Goal: Task Accomplishment & Management: Use online tool/utility

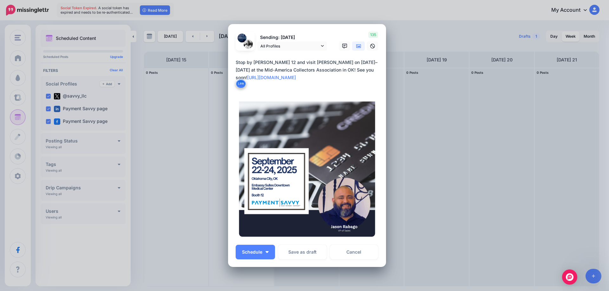
click at [264, 117] on img at bounding box center [307, 169] width 143 height 143
click at [357, 46] on icon at bounding box center [358, 46] width 5 height 5
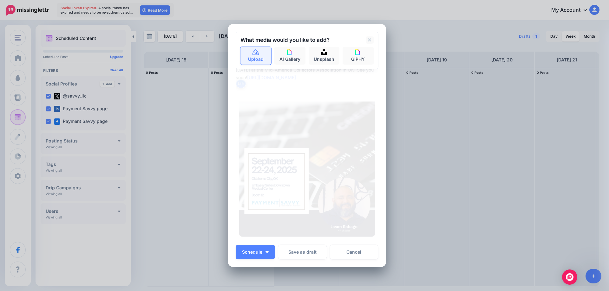
click at [258, 57] on link "Upload" at bounding box center [255, 56] width 31 height 18
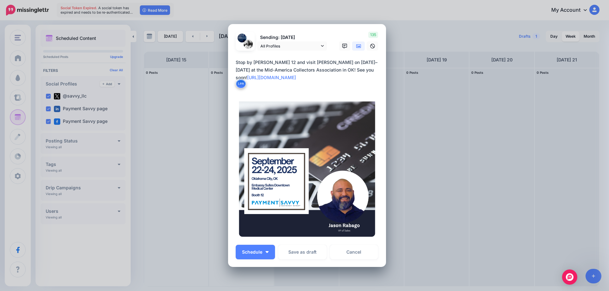
drag, startPoint x: 300, startPoint y: 78, endPoint x: 234, endPoint y: 63, distance: 67.7
click at [236, 63] on textarea "**********" at bounding box center [309, 74] width 146 height 30
click at [258, 254] on span "Schedule" at bounding box center [252, 252] width 20 height 4
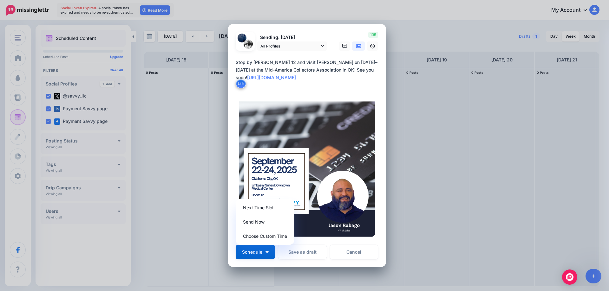
click at [339, 81] on textarea "**********" at bounding box center [309, 74] width 146 height 30
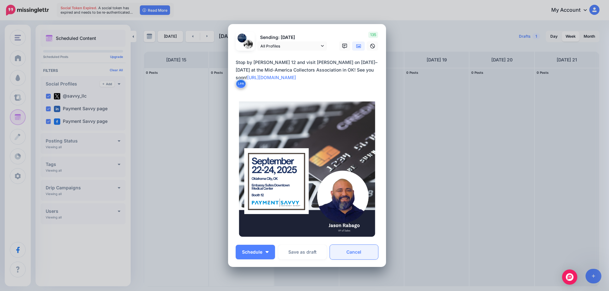
click at [360, 255] on link "Cancel" at bounding box center [354, 252] width 48 height 15
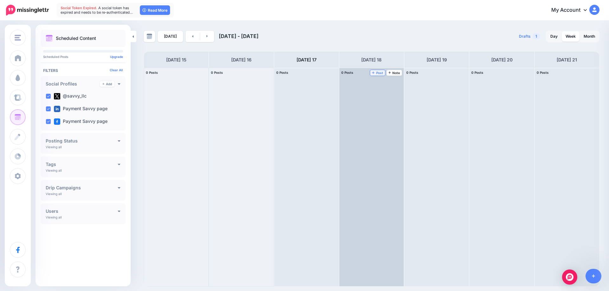
click at [376, 74] on span "Post" at bounding box center [377, 72] width 11 height 3
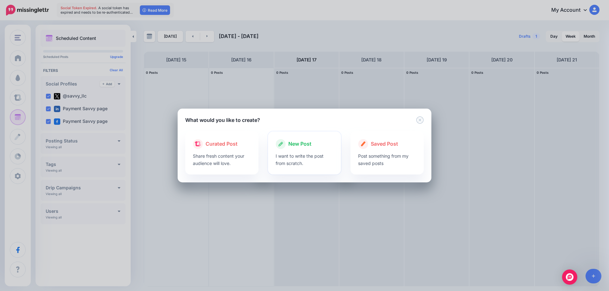
click at [319, 146] on div "New Post" at bounding box center [304, 144] width 58 height 10
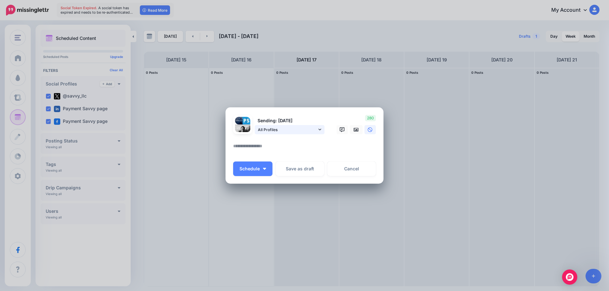
click at [320, 130] on icon at bounding box center [319, 129] width 3 height 4
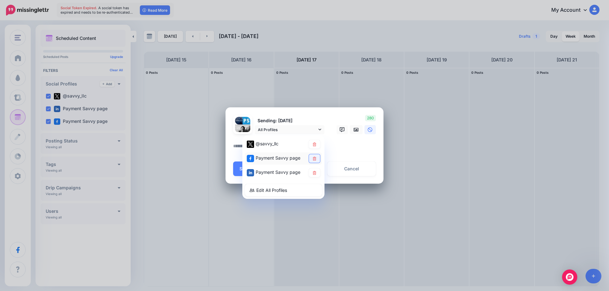
click at [313, 158] on icon at bounding box center [314, 159] width 3 height 4
click at [236, 150] on textarea at bounding box center [306, 148] width 146 height 12
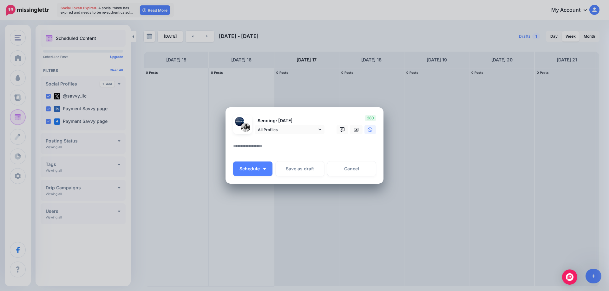
paste textarea "**********"
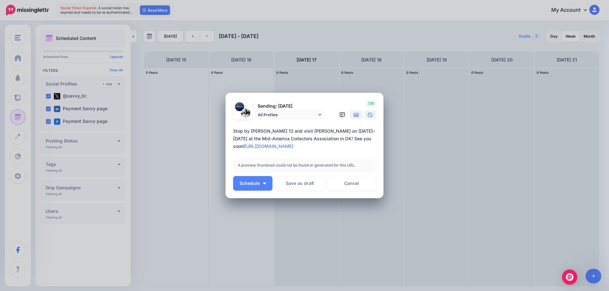
type textarea "**********"
click at [355, 114] on icon at bounding box center [355, 115] width 5 height 5
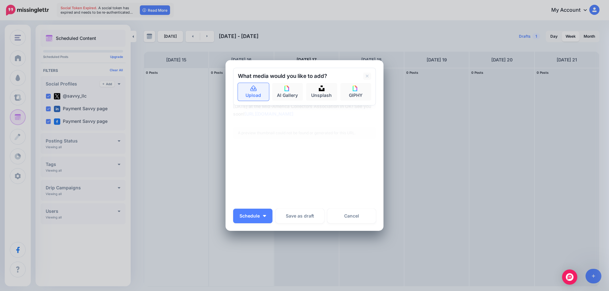
click at [252, 91] on icon at bounding box center [253, 89] width 7 height 6
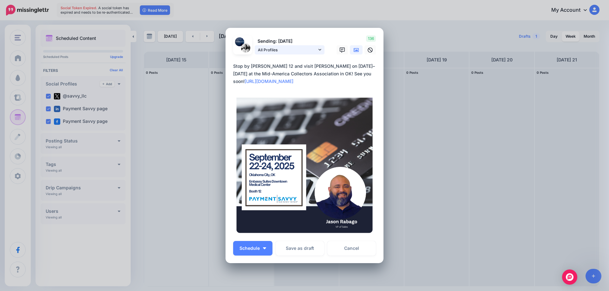
click at [318, 50] on icon at bounding box center [319, 50] width 3 height 4
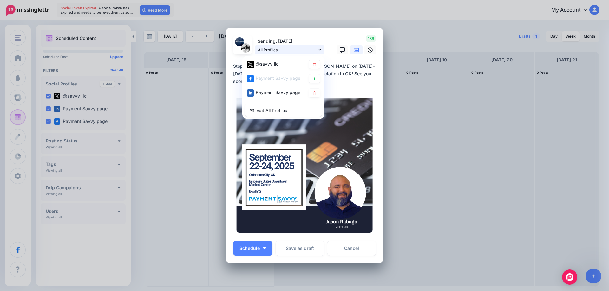
click at [318, 50] on icon at bounding box center [319, 50] width 3 height 4
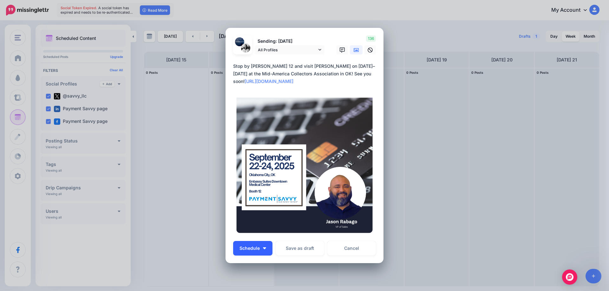
click at [243, 252] on button "Schedule" at bounding box center [252, 248] width 39 height 15
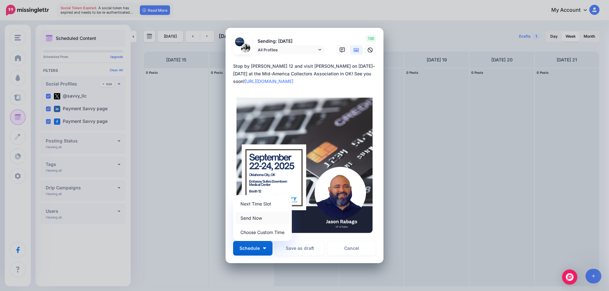
click at [245, 215] on link "Send Now" at bounding box center [263, 218] width 54 height 12
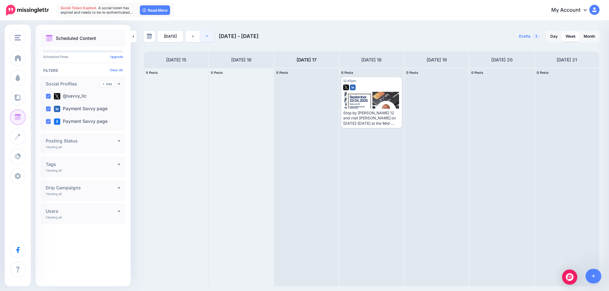
click at [205, 39] on link at bounding box center [207, 36] width 14 height 11
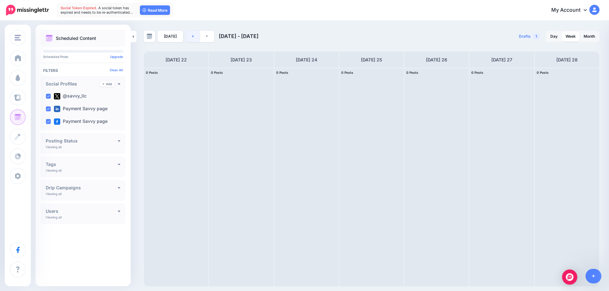
click at [188, 38] on link at bounding box center [192, 36] width 14 height 11
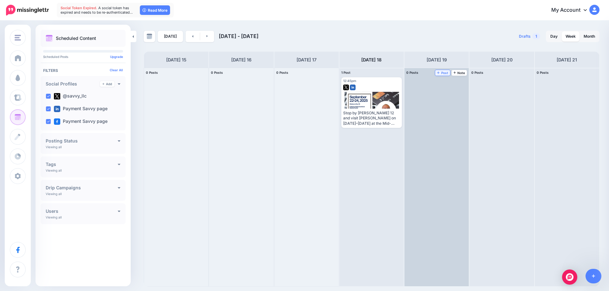
click at [441, 72] on span "Post" at bounding box center [442, 72] width 11 height 3
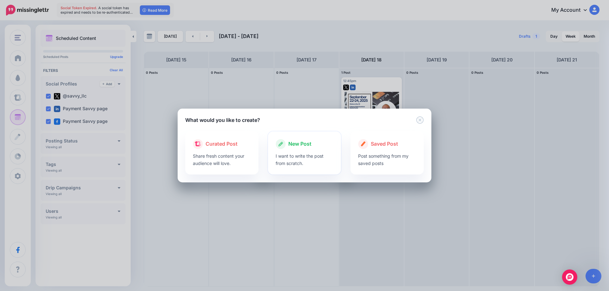
click at [319, 146] on div "New Post" at bounding box center [304, 144] width 58 height 10
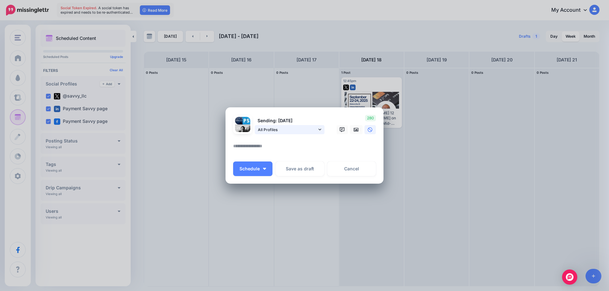
click at [321, 130] on link "All Profiles" at bounding box center [290, 129] width 70 height 9
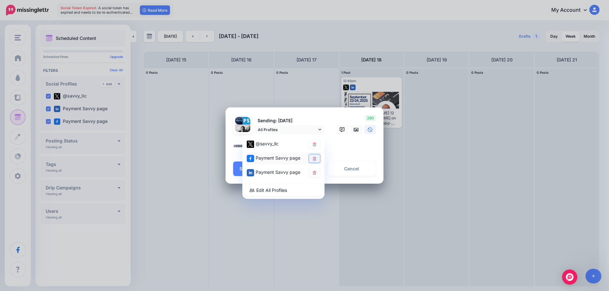
click at [316, 156] on link at bounding box center [314, 158] width 11 height 9
click at [234, 144] on textarea at bounding box center [306, 148] width 146 height 12
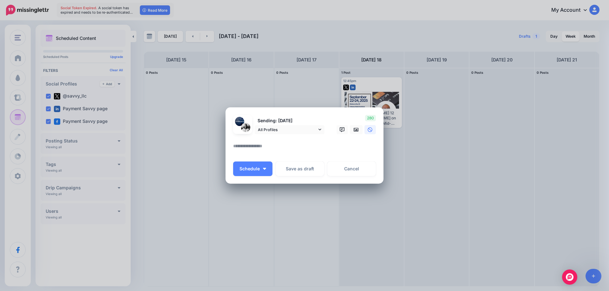
paste textarea "**********"
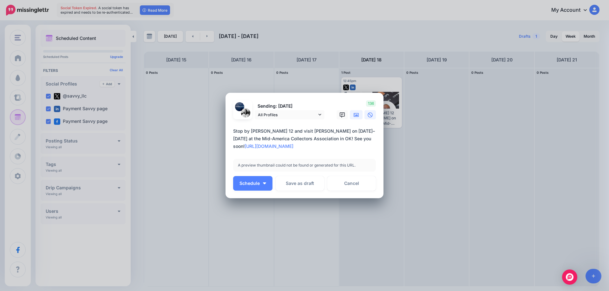
type textarea "**********"
click at [356, 114] on icon at bounding box center [355, 115] width 5 height 5
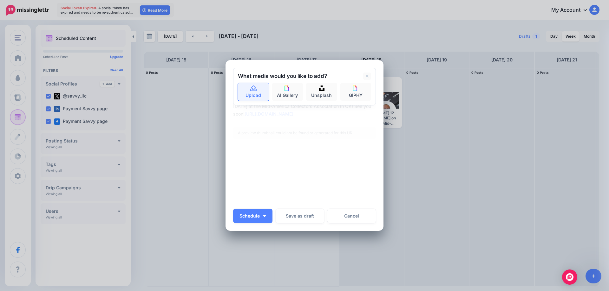
click at [256, 90] on link "Upload" at bounding box center [253, 92] width 31 height 18
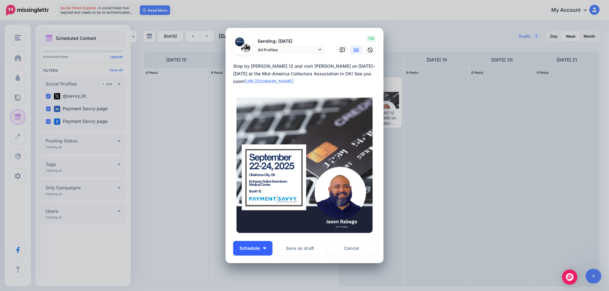
click at [256, 246] on span "Schedule" at bounding box center [249, 248] width 20 height 4
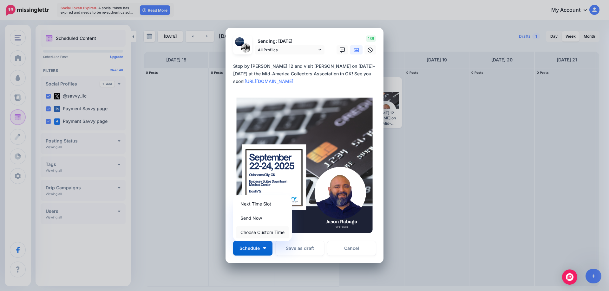
click at [258, 232] on link "Choose Custom Time" at bounding box center [263, 232] width 54 height 12
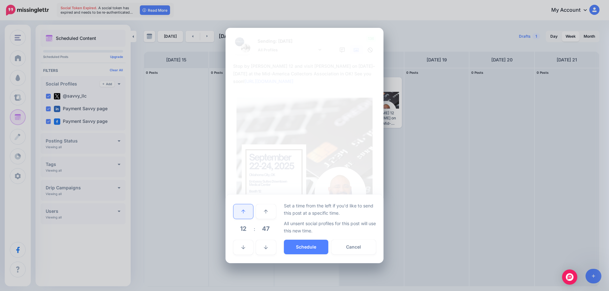
click at [248, 214] on link at bounding box center [243, 211] width 20 height 15
click at [248, 245] on link at bounding box center [243, 247] width 20 height 15
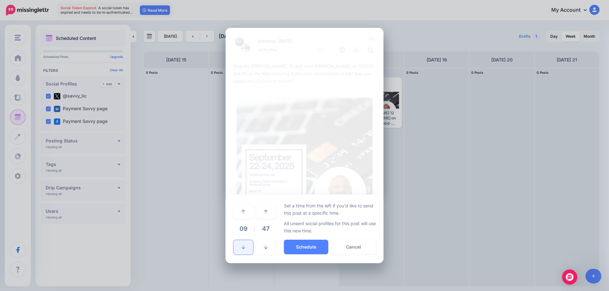
click at [248, 245] on link at bounding box center [243, 247] width 20 height 15
click at [249, 214] on link at bounding box center [243, 211] width 20 height 15
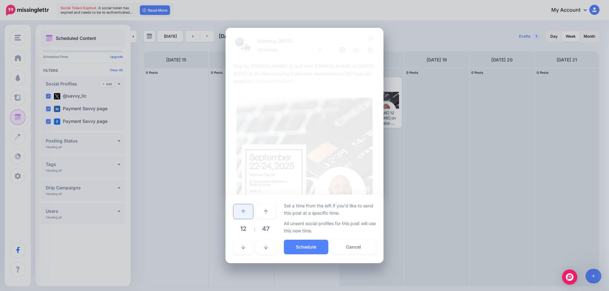
click at [249, 214] on link at bounding box center [243, 211] width 20 height 15
click at [262, 212] on link at bounding box center [266, 211] width 20 height 15
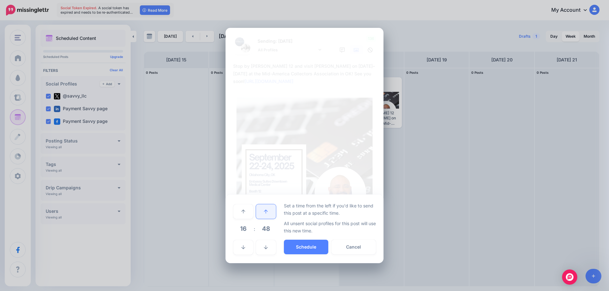
click at [262, 212] on link at bounding box center [266, 211] width 20 height 15
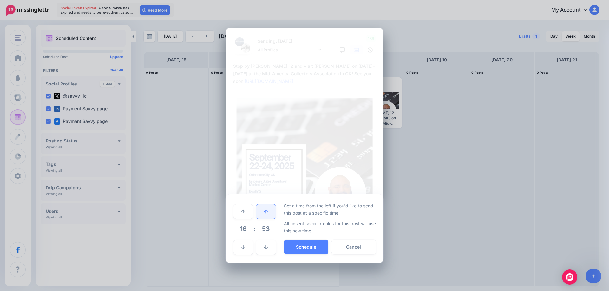
click at [262, 212] on link at bounding box center [266, 211] width 20 height 15
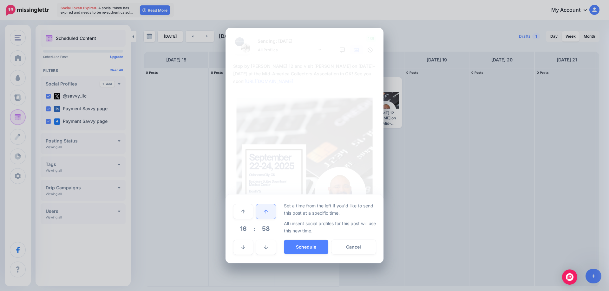
click at [262, 212] on link at bounding box center [266, 211] width 20 height 15
click at [245, 246] on link at bounding box center [243, 247] width 20 height 15
click at [305, 244] on button "Schedule" at bounding box center [306, 247] width 44 height 15
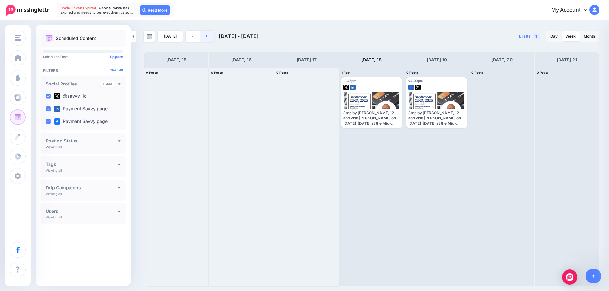
click at [206, 35] on icon at bounding box center [207, 36] width 2 height 4
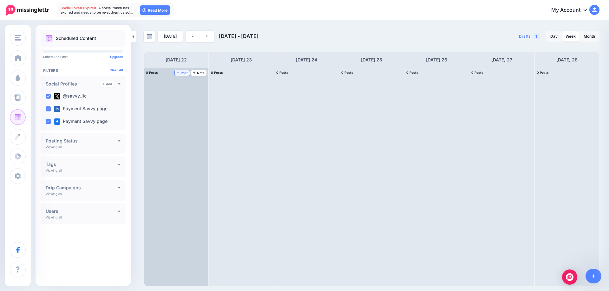
click at [187, 71] on span "Post" at bounding box center [182, 72] width 11 height 3
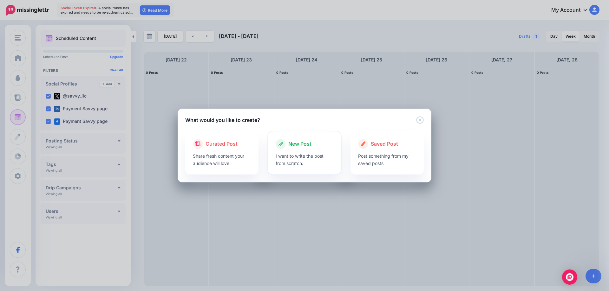
click at [302, 149] on div "New Post" at bounding box center [304, 144] width 58 height 10
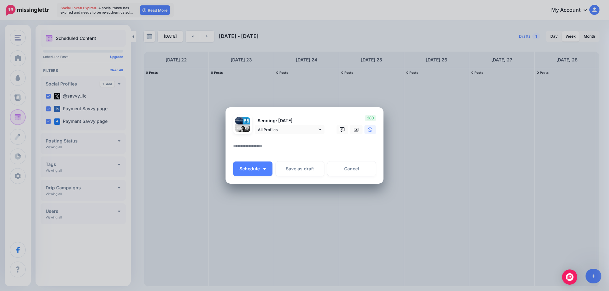
click at [301, 149] on textarea at bounding box center [306, 148] width 146 height 12
paste textarea "**********"
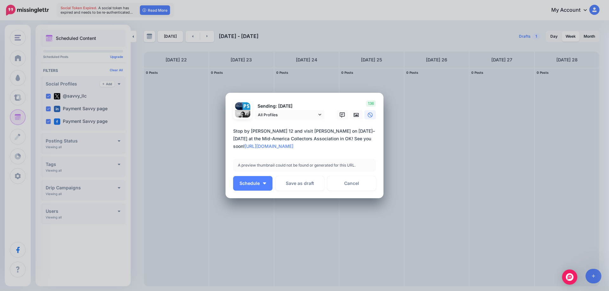
drag, startPoint x: 303, startPoint y: 130, endPoint x: 360, endPoint y: 133, distance: 57.8
click at [360, 133] on textarea "**********" at bounding box center [306, 138] width 146 height 23
type textarea "**********"
click at [356, 116] on icon at bounding box center [355, 115] width 5 height 5
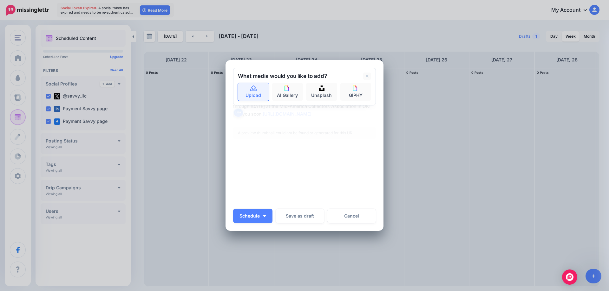
click at [256, 91] on link "Upload" at bounding box center [253, 92] width 31 height 18
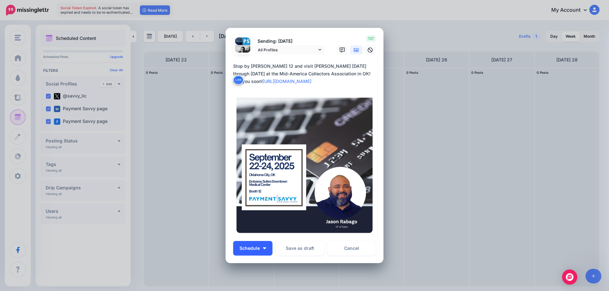
click at [264, 251] on button "Schedule" at bounding box center [252, 248] width 39 height 15
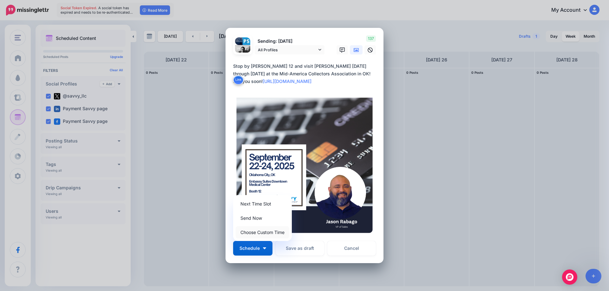
click at [261, 233] on link "Choose Custom Time" at bounding box center [263, 232] width 54 height 12
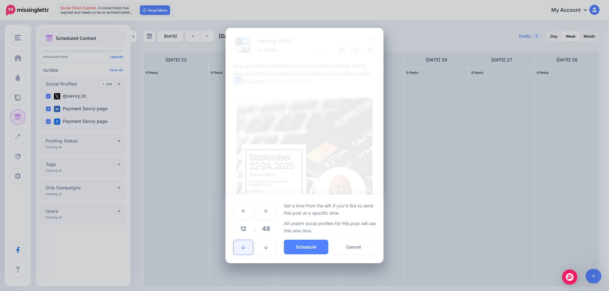
click at [250, 247] on link at bounding box center [243, 247] width 20 height 15
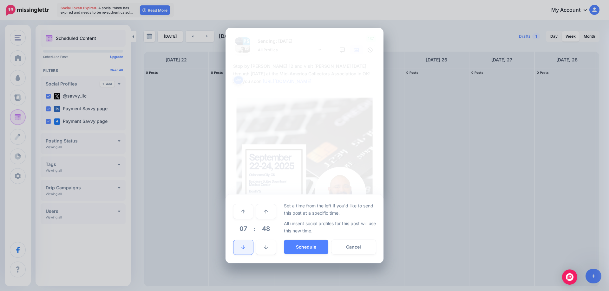
click at [250, 247] on link at bounding box center [243, 247] width 20 height 15
click at [269, 213] on link at bounding box center [266, 211] width 20 height 15
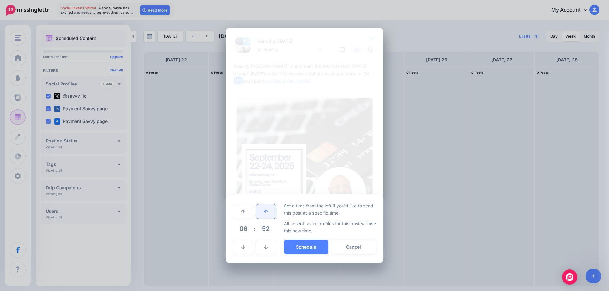
click at [269, 213] on link at bounding box center [266, 211] width 20 height 15
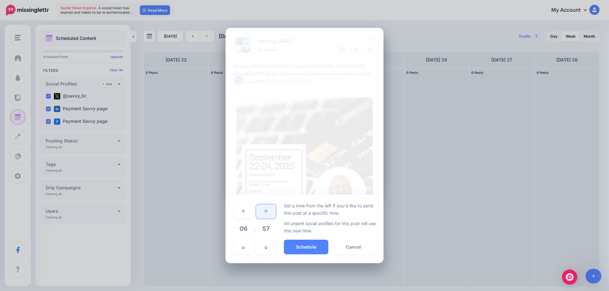
click at [269, 213] on link at bounding box center [266, 211] width 20 height 15
click at [247, 245] on link at bounding box center [243, 247] width 20 height 15
click at [294, 245] on button "Schedule" at bounding box center [306, 247] width 44 height 15
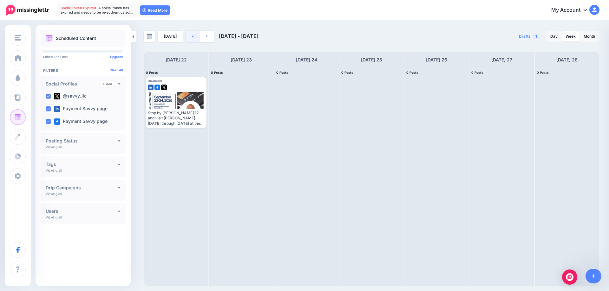
click at [188, 38] on link at bounding box center [192, 36] width 14 height 11
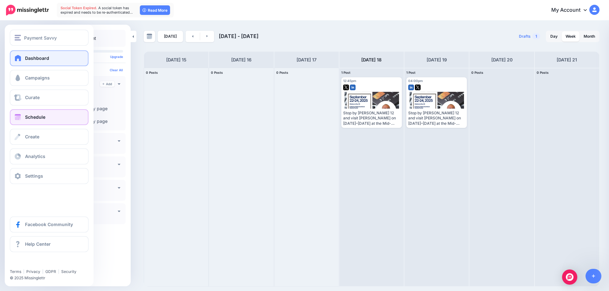
click at [18, 54] on link "Dashboard" at bounding box center [49, 58] width 79 height 16
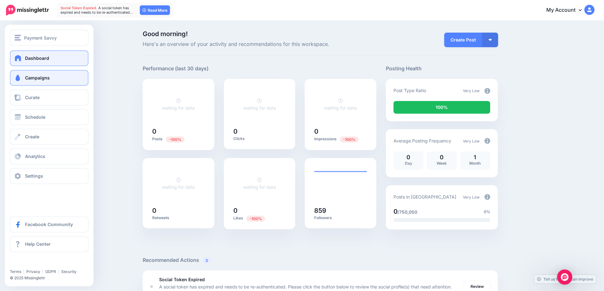
click at [36, 76] on span "Campaigns" at bounding box center [37, 77] width 25 height 5
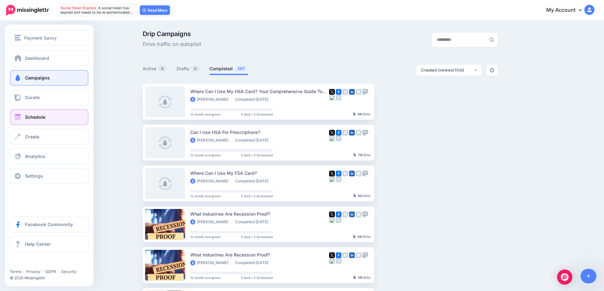
click at [48, 119] on link "Schedule" at bounding box center [49, 117] width 79 height 16
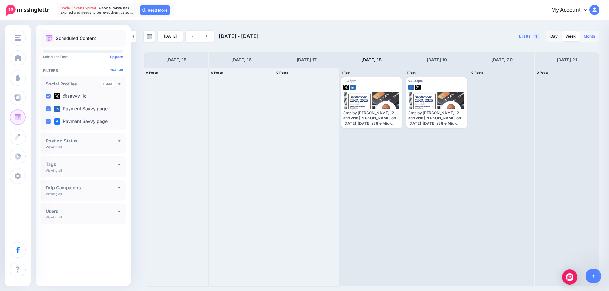
click at [590, 35] on link "Month" at bounding box center [588, 36] width 19 height 10
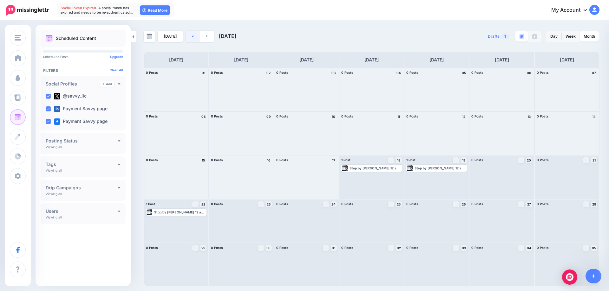
click at [190, 37] on link at bounding box center [192, 36] width 14 height 11
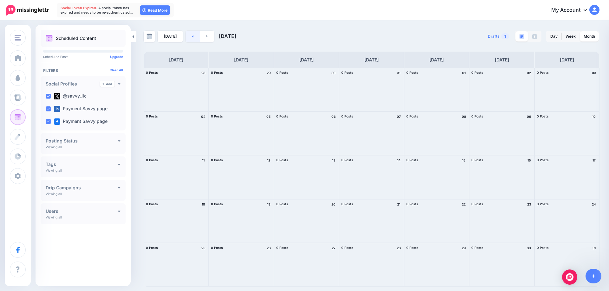
click at [190, 37] on link at bounding box center [192, 36] width 14 height 11
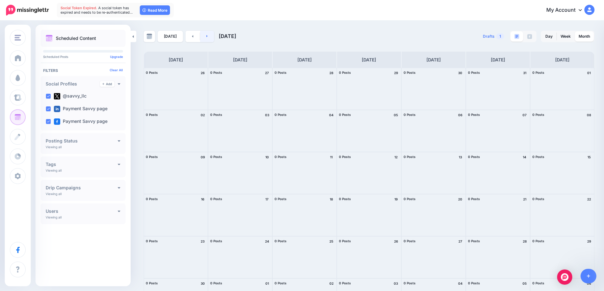
click at [208, 37] on link at bounding box center [207, 36] width 14 height 11
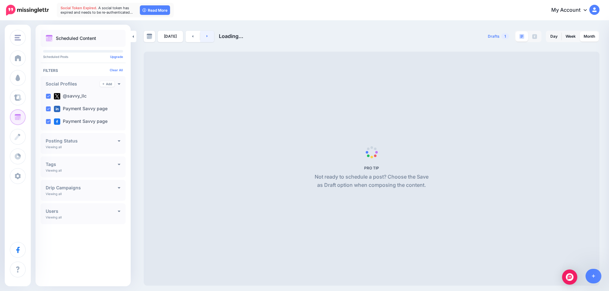
click at [208, 37] on link at bounding box center [207, 36] width 14 height 11
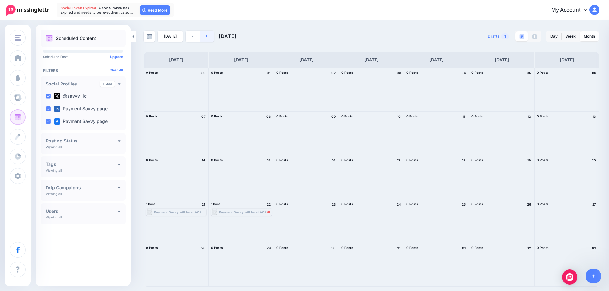
click at [208, 37] on link at bounding box center [207, 36] width 14 height 11
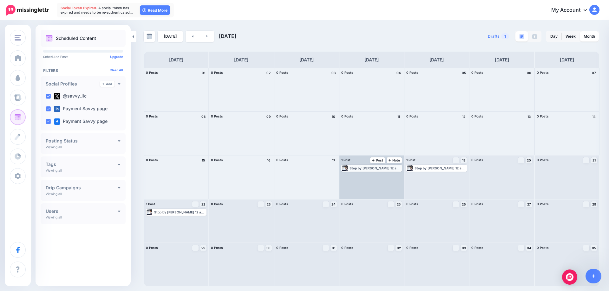
click at [363, 168] on div "Stop by Booth 12 and visit Jason on September 22–24, 2025 at the Mid-America Co…" at bounding box center [375, 168] width 52 height 4
click at [398, 176] on icon "button" at bounding box center [397, 176] width 4 height 4
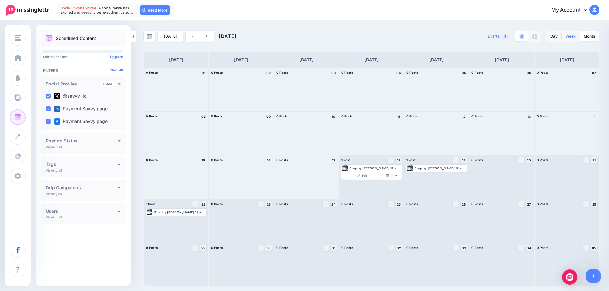
click at [566, 35] on link "Week" at bounding box center [570, 36] width 18 height 10
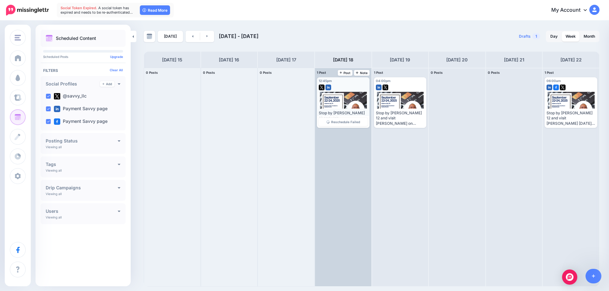
click at [341, 122] on span "Reschedule Failed" at bounding box center [345, 121] width 29 height 3
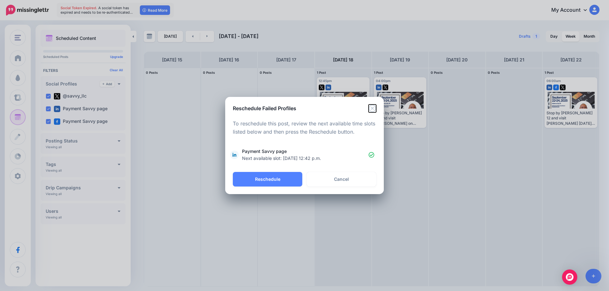
click at [370, 109] on icon "Close" at bounding box center [372, 109] width 8 height 8
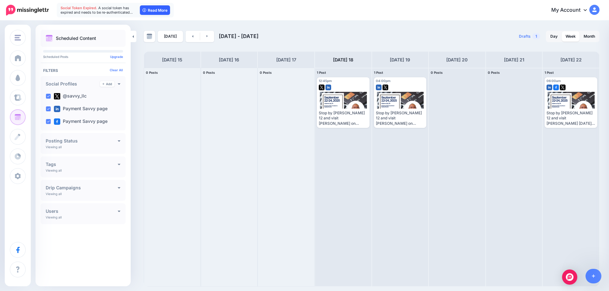
click at [154, 10] on link "Read More" at bounding box center [155, 10] width 30 height 10
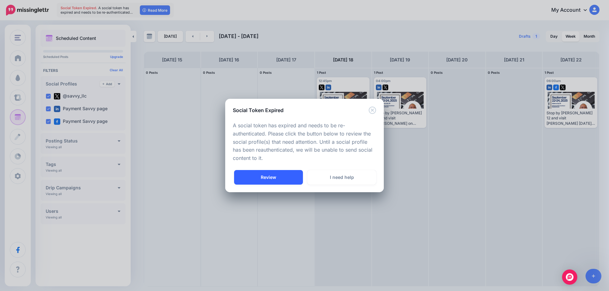
click at [281, 174] on link "Review" at bounding box center [268, 177] width 69 height 15
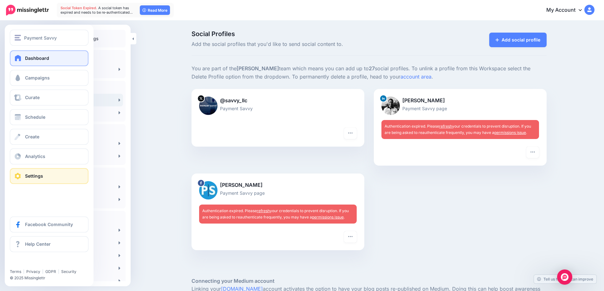
click at [41, 61] on link "Dashboard" at bounding box center [49, 58] width 79 height 16
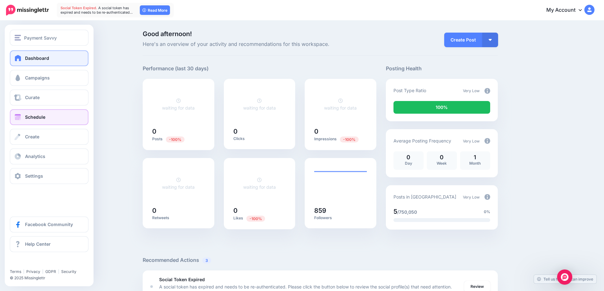
click at [35, 115] on span "Schedule" at bounding box center [35, 116] width 20 height 5
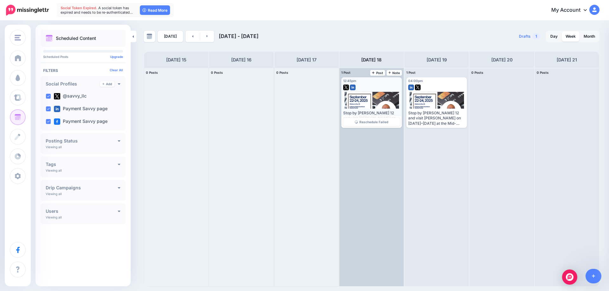
click at [383, 96] on div at bounding box center [371, 100] width 57 height 17
click at [375, 121] on span "Reschedule Failed" at bounding box center [373, 121] width 29 height 3
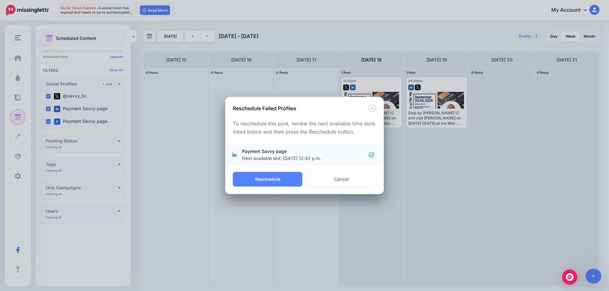
click at [327, 151] on span "Payment Savvy page Next available slot: Sept. 19, 2025, 12:42 p.m." at bounding box center [305, 155] width 126 height 14
click at [333, 178] on link "Cancel" at bounding box center [341, 179] width 69 height 15
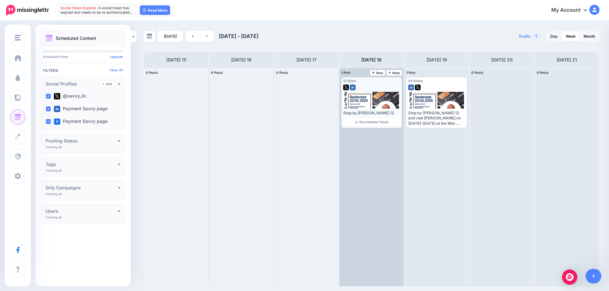
click at [380, 119] on link "Reschedule Failed" at bounding box center [371, 122] width 57 height 8
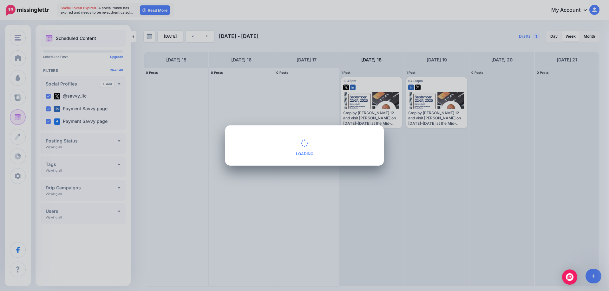
click at [382, 117] on div "Reschedule Failed Profiles Loading To reschedule this post, review the next ava…" at bounding box center [304, 145] width 609 height 291
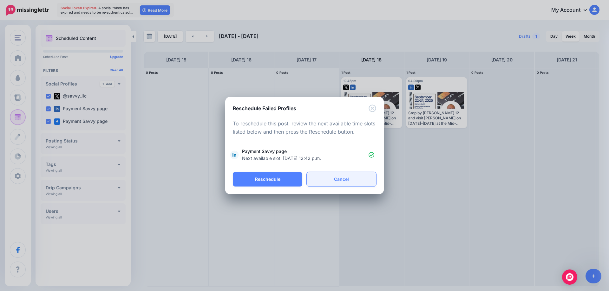
click at [360, 184] on link "Cancel" at bounding box center [341, 179] width 69 height 15
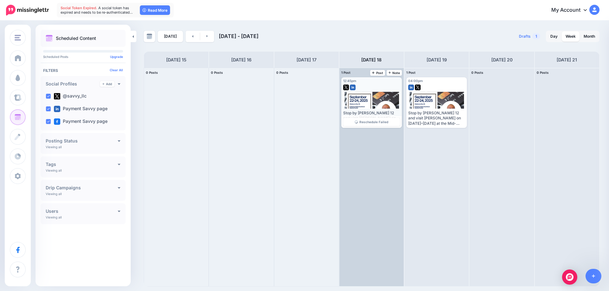
click at [376, 113] on div "Stop by Booth 12 and visit Jason on September 22–24, 2025 at the Mid-America Co…" at bounding box center [371, 119] width 57 height 16
click at [376, 112] on div "Stop by Booth 12 and visit Jason on September 22–24, 2025 at the Mid-America Co…" at bounding box center [371, 119] width 57 height 16
click at [378, 104] on div at bounding box center [371, 100] width 57 height 17
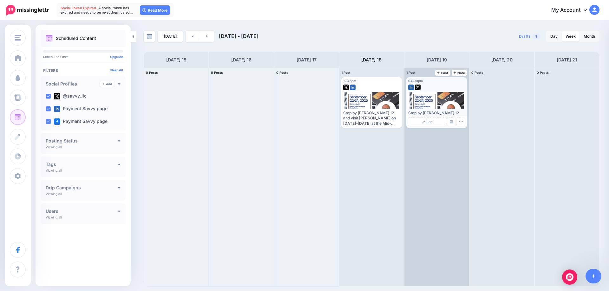
click at [432, 97] on div at bounding box center [436, 100] width 57 height 17
click at [431, 123] on span "Edit" at bounding box center [429, 121] width 6 height 3
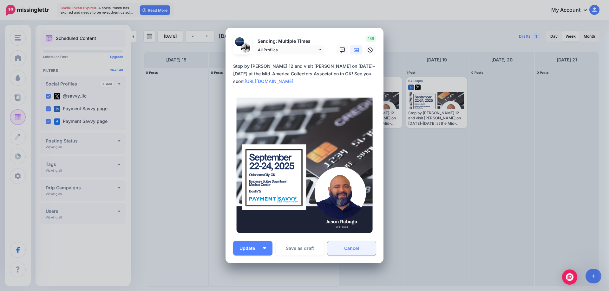
click at [342, 255] on link "Cancel" at bounding box center [351, 248] width 48 height 15
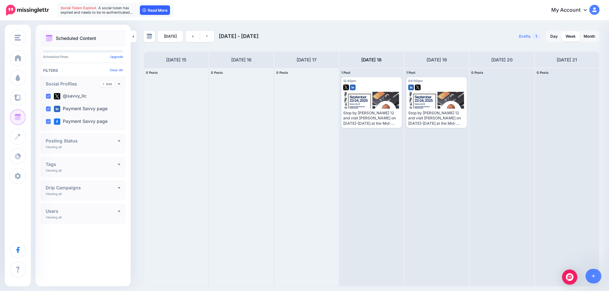
click at [148, 9] on link "Read More" at bounding box center [155, 10] width 30 height 10
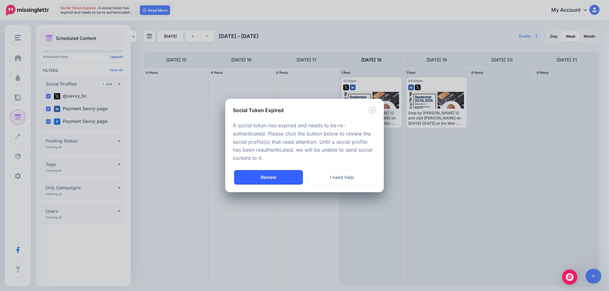
click at [279, 174] on link "Review" at bounding box center [268, 177] width 69 height 15
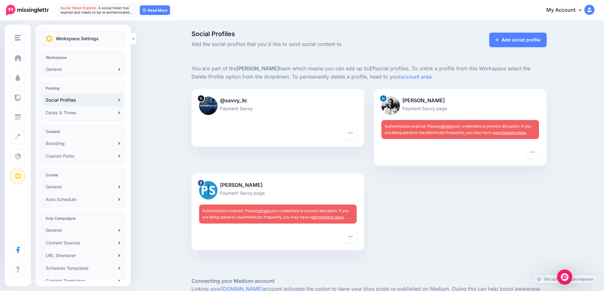
click at [449, 125] on link "refresh" at bounding box center [445, 126] width 13 height 5
